Goal: Find specific page/section: Find specific page/section

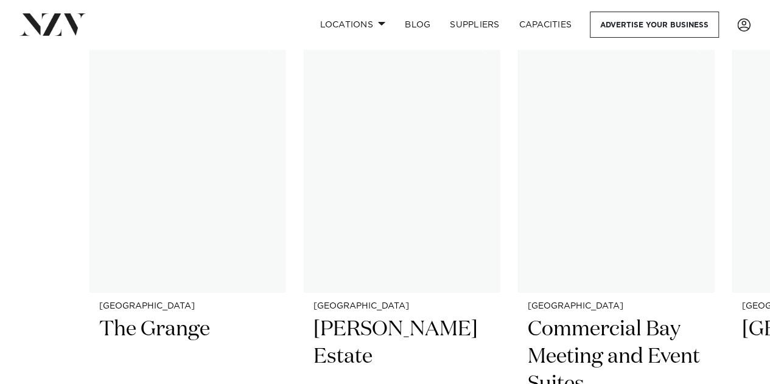
scroll to position [389, 0]
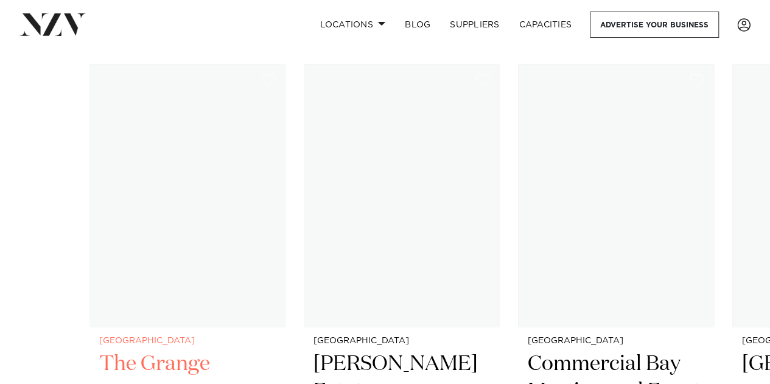
click at [214, 183] on img "1 / 49" at bounding box center [188, 195] width 196 height 263
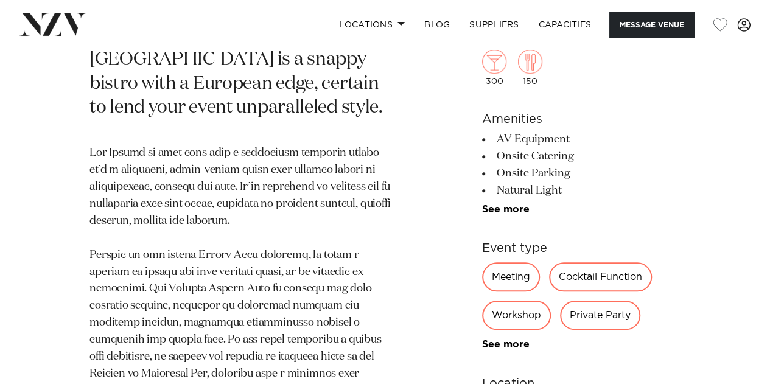
scroll to position [306, 0]
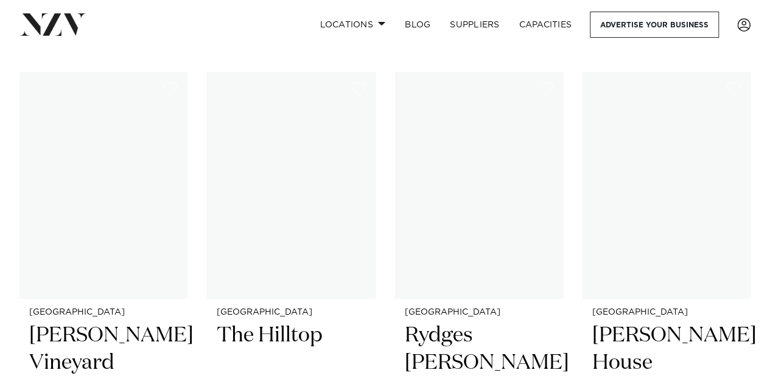
scroll to position [516, 0]
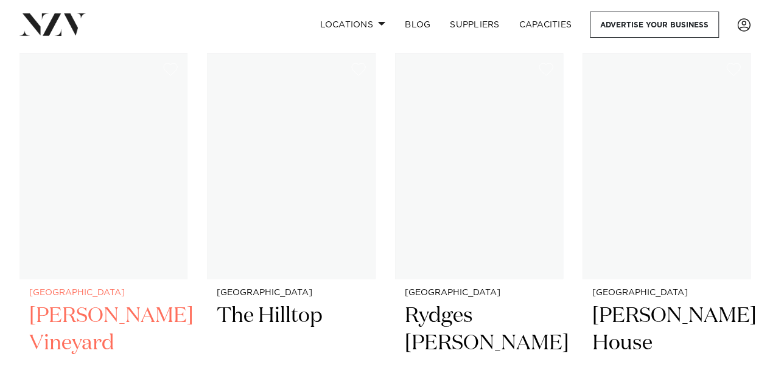
click at [105, 115] on img at bounding box center [103, 166] width 168 height 226
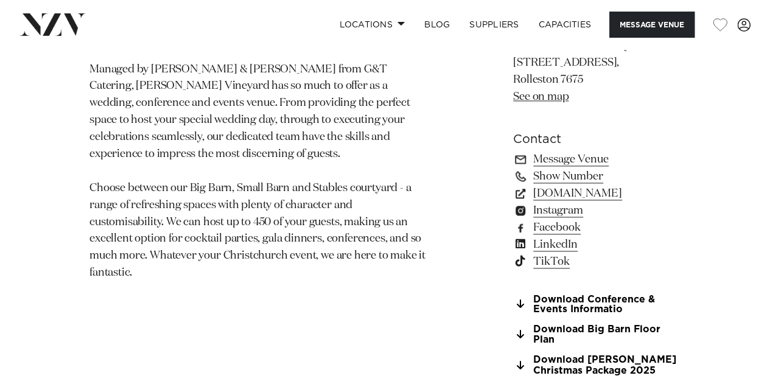
scroll to position [796, 0]
